Goal: Task Accomplishment & Management: Complete application form

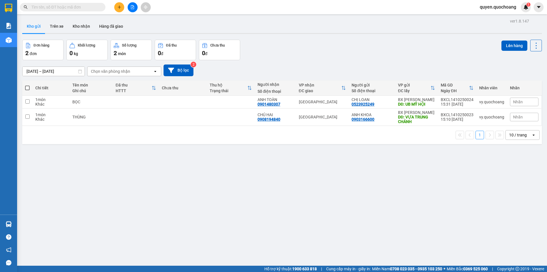
click at [512, 8] on span "quyen.quochoang" at bounding box center [499, 6] width 46 height 7
click at [498, 20] on span "Đăng xuất" at bounding box center [501, 18] width 34 height 6
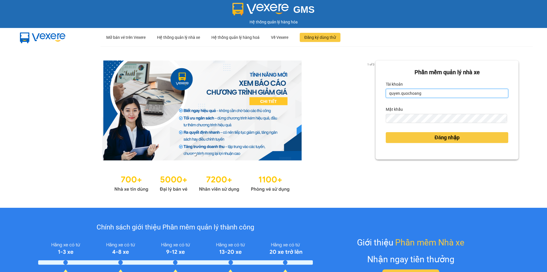
drag, startPoint x: 422, startPoint y: 95, endPoint x: 425, endPoint y: 98, distance: 4.2
click at [422, 95] on input "quyen.quochoang" at bounding box center [447, 93] width 123 height 9
type input "vy.quochoang"
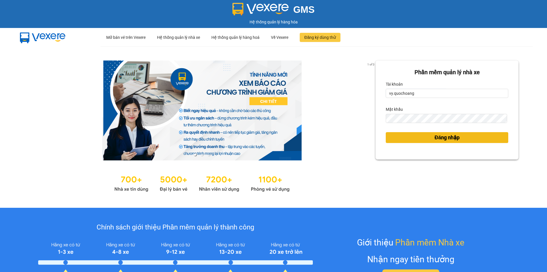
click at [439, 141] on span "Đăng nhập" at bounding box center [447, 137] width 25 height 8
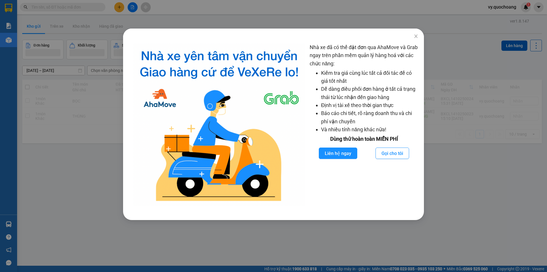
click at [76, 49] on div "Nhà xe đã có thể đặt đơn qua AhaMove và Grab ngay trên phần mềm quản lý hàng ho…" at bounding box center [273, 136] width 547 height 272
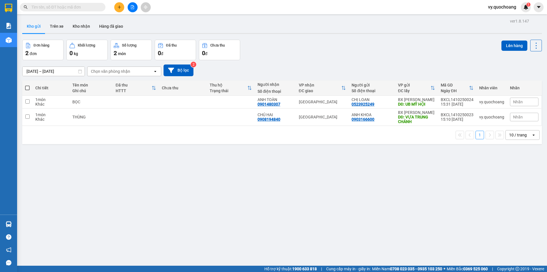
click at [21, 90] on div "ver 1.8.147 Kho gửi Trên xe Kho nhận Hàng đã giao Đơn hàng 2 đơn Khối lượng 0 k…" at bounding box center [282, 153] width 525 height 272
click at [24, 88] on th at bounding box center [27, 87] width 10 height 15
click at [27, 88] on span at bounding box center [27, 88] width 5 height 5
click at [27, 85] on input "checkbox" at bounding box center [27, 85] width 0 height 0
checkbox input "true"
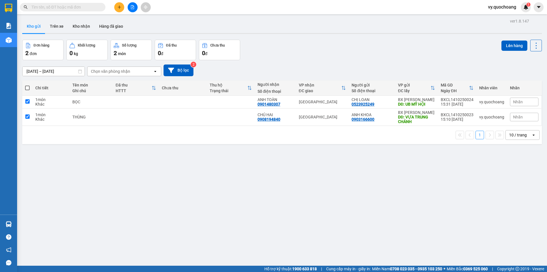
checkbox input "true"
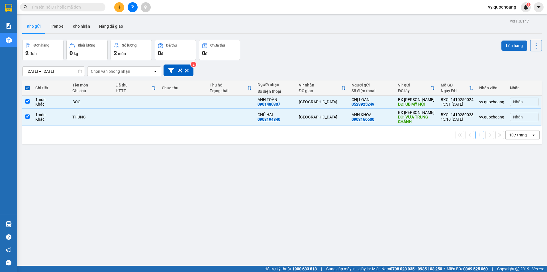
click at [514, 50] on button "Lên hàng" at bounding box center [515, 45] width 26 height 10
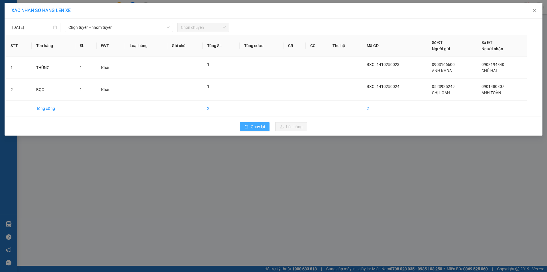
click at [259, 130] on button "Quay lại" at bounding box center [255, 126] width 30 height 9
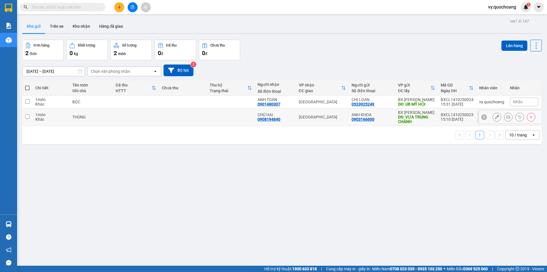
click at [206, 118] on td at bounding box center [183, 116] width 48 height 17
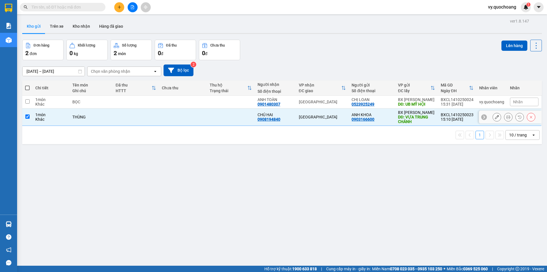
checkbox input "true"
click at [210, 105] on td at bounding box center [231, 102] width 48 height 13
checkbox input "true"
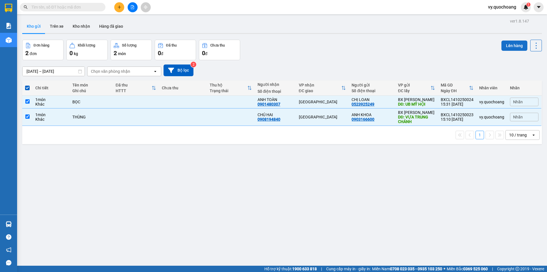
click at [516, 48] on button "Lên hàng" at bounding box center [515, 45] width 26 height 10
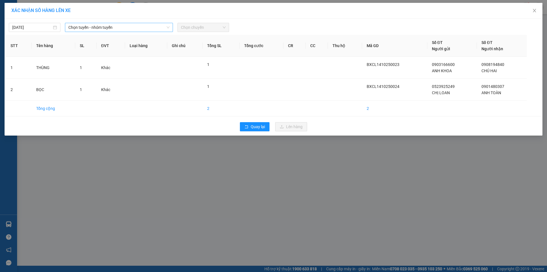
click at [162, 24] on span "Chọn tuyến - nhóm tuyến" at bounding box center [118, 27] width 101 height 9
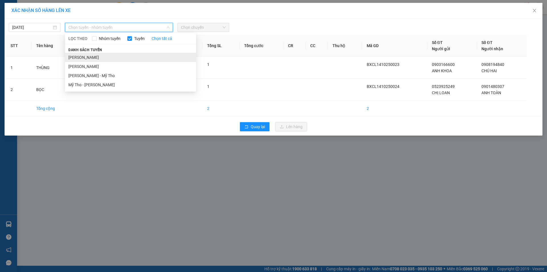
click at [145, 57] on li "[PERSON_NAME]" at bounding box center [130, 57] width 131 height 9
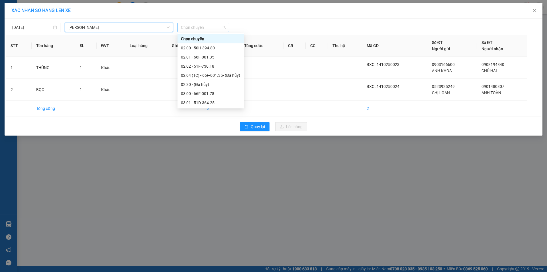
click at [211, 29] on span "Chọn chuyến" at bounding box center [203, 27] width 45 height 9
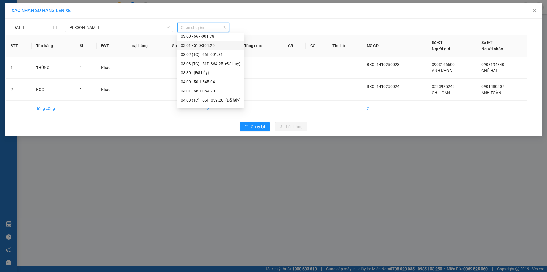
scroll to position [228, 0]
click at [208, 93] on div "16:00 - 66F-001.78" at bounding box center [211, 93] width 60 height 6
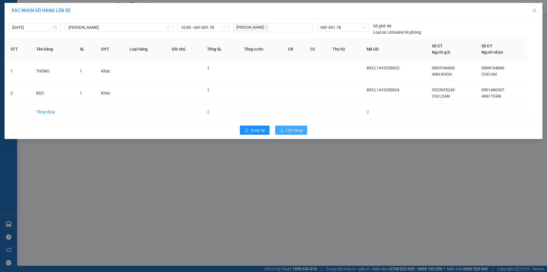
click at [295, 132] on span "Lên hàng" at bounding box center [294, 130] width 17 height 6
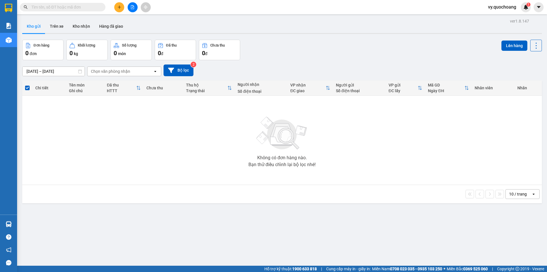
drag, startPoint x: 125, startPoint y: 4, endPoint x: 119, endPoint y: 9, distance: 8.0
click at [123, 6] on div at bounding box center [132, 7] width 43 height 10
click at [119, 9] on button at bounding box center [119, 7] width 10 height 10
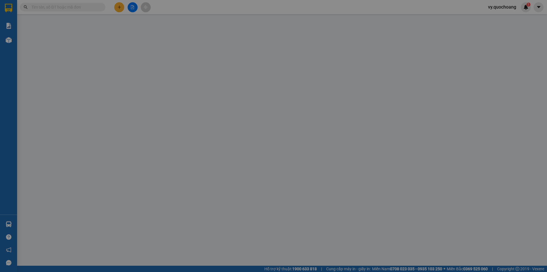
click at [119, 8] on span "Yêu cầu xuất hóa đơn điện tử" at bounding box center [98, 9] width 60 height 5
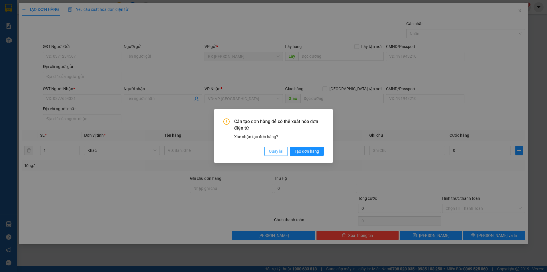
click at [285, 153] on button "Quay lại" at bounding box center [276, 151] width 23 height 9
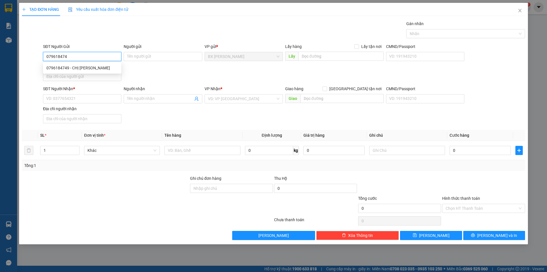
type input "0796184749"
click at [63, 67] on div "0796184749 - CHỊ [PERSON_NAME]" at bounding box center [82, 68] width 72 height 6
type input "CHỊ [PERSON_NAME]"
type input "0796184749"
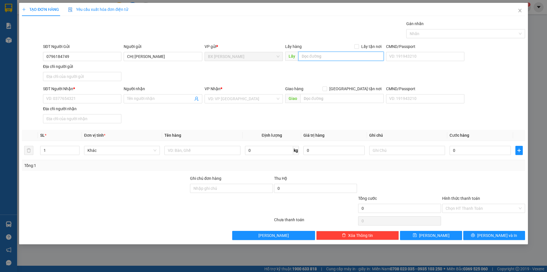
click at [313, 55] on input "text" at bounding box center [342, 56] width 86 height 9
type input "VỰA XOÀI TRÚC PHƯƠNG-MỸ HỘI"
click at [103, 94] on div "SĐT Người Nhận *" at bounding box center [82, 90] width 78 height 9
click at [104, 97] on input "SĐT Người Nhận *" at bounding box center [82, 98] width 78 height 9
click at [54, 101] on input "0971967795" at bounding box center [82, 98] width 78 height 9
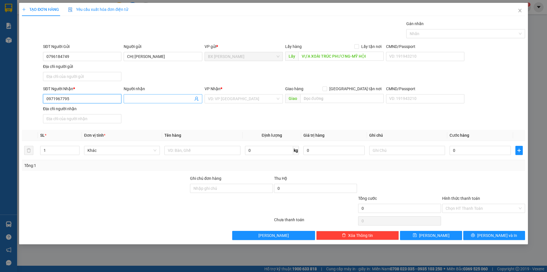
type input "0971967795"
click at [161, 97] on input "Người nhận" at bounding box center [160, 99] width 66 height 6
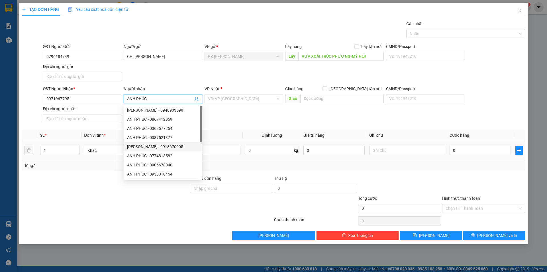
type input "ANH PHÚC"
click at [225, 132] on th "Tên hàng" at bounding box center [202, 135] width 80 height 11
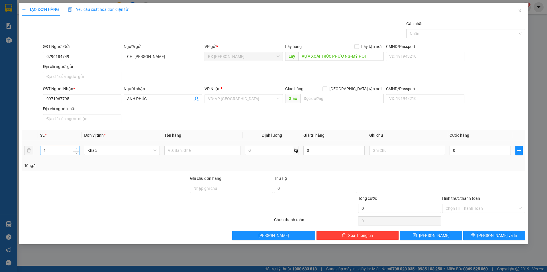
type input "2"
click at [76, 148] on icon "up" at bounding box center [77, 149] width 2 height 2
drag, startPoint x: 182, startPoint y: 150, endPoint x: 175, endPoint y: 149, distance: 6.4
click at [182, 150] on input "text" at bounding box center [203, 150] width 76 height 9
type input "THÙNG"
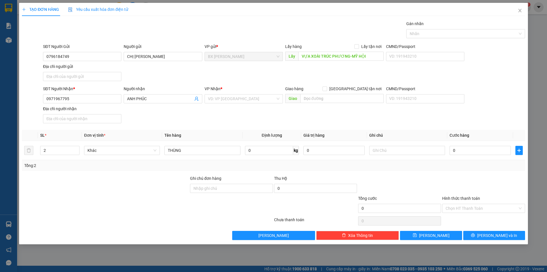
click at [256, 94] on div "VP Nhận *" at bounding box center [244, 90] width 78 height 9
click at [259, 98] on input "search" at bounding box center [242, 98] width 68 height 9
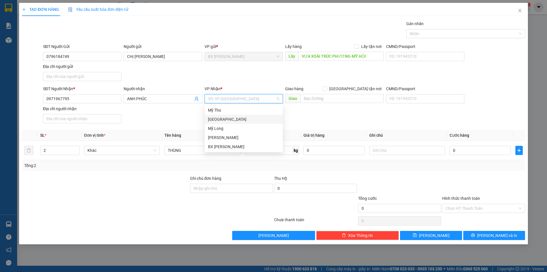
click at [256, 120] on div "[GEOGRAPHIC_DATA]" at bounding box center [244, 119] width 72 height 6
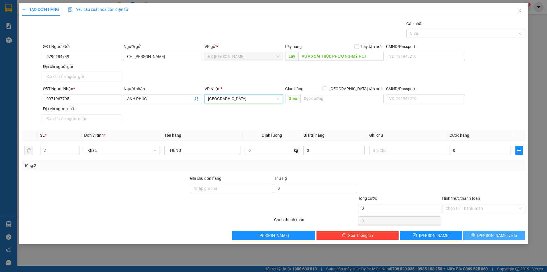
click at [488, 237] on button "[PERSON_NAME] và In" at bounding box center [495, 235] width 62 height 9
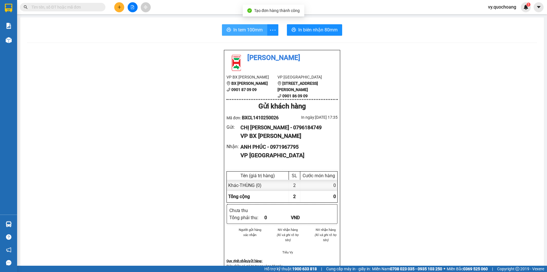
click at [244, 33] on span "In tem 100mm" at bounding box center [248, 29] width 29 height 7
